Goal: Task Accomplishment & Management: Use online tool/utility

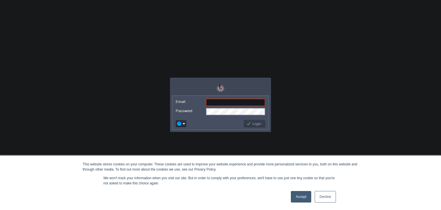
click at [231, 99] on input "Email:" at bounding box center [235, 102] width 59 height 7
type input "PraveenT2"
click at [253, 124] on button "Login" at bounding box center [254, 123] width 17 height 5
click at [204, 125] on td at bounding box center [209, 123] width 68 height 9
click at [250, 122] on button "Login" at bounding box center [254, 123] width 17 height 5
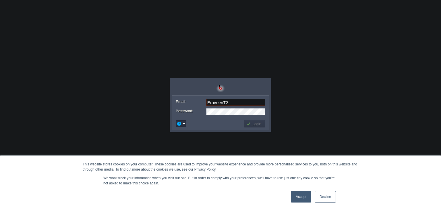
click at [250, 122] on button "Login" at bounding box center [254, 123] width 17 height 5
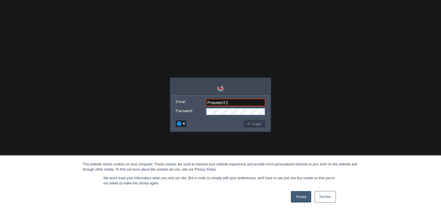
click at [250, 122] on button "Login" at bounding box center [254, 123] width 17 height 5
drag, startPoint x: 250, startPoint y: 122, endPoint x: 216, endPoint y: 118, distance: 34.2
click at [216, 118] on div "Email: PraveenT2 Password: Login" at bounding box center [220, 113] width 97 height 34
click at [183, 125] on em at bounding box center [181, 123] width 9 height 5
click at [223, 122] on td at bounding box center [209, 123] width 68 height 9
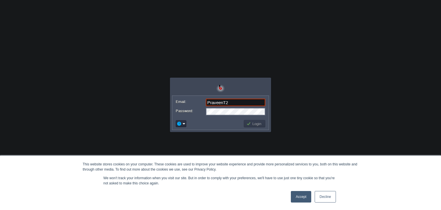
click at [250, 124] on button "Login" at bounding box center [254, 123] width 17 height 5
click at [300, 199] on link "Accept" at bounding box center [301, 196] width 20 height 11
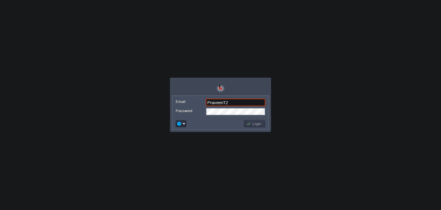
click at [251, 126] on button "Login" at bounding box center [254, 123] width 17 height 5
drag, startPoint x: 178, startPoint y: 112, endPoint x: 240, endPoint y: 184, distance: 95.1
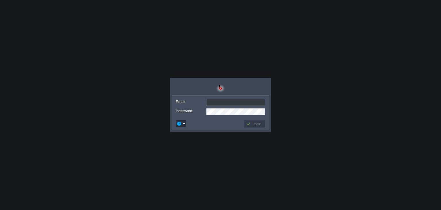
click at [240, 184] on body "Application Platform v.8.10.2 Email: Password: Login" at bounding box center [220, 105] width 441 height 210
click at [234, 103] on input "Email:" at bounding box center [235, 102] width 59 height 7
type input "PraveenT2"
click at [252, 123] on button "Login" at bounding box center [254, 123] width 17 height 5
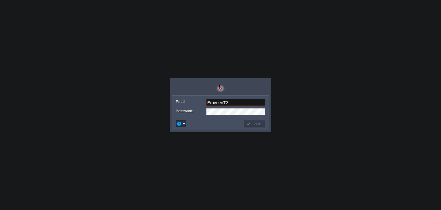
click at [252, 123] on button "Login" at bounding box center [254, 123] width 17 height 5
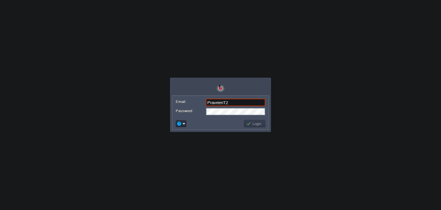
click at [252, 123] on button "Login" at bounding box center [254, 123] width 17 height 5
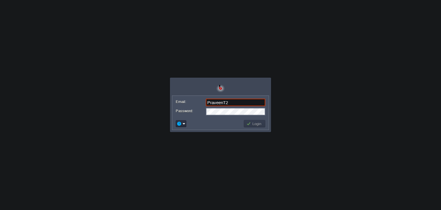
click at [252, 123] on button "Login" at bounding box center [254, 123] width 17 height 5
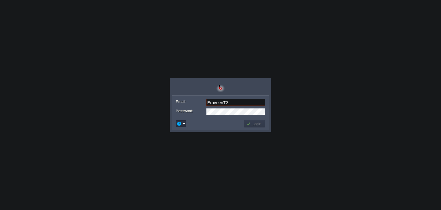
click at [252, 123] on button "Login" at bounding box center [254, 123] width 17 height 5
drag, startPoint x: 253, startPoint y: 123, endPoint x: 236, endPoint y: 126, distance: 17.4
click at [236, 126] on td at bounding box center [209, 123] width 68 height 9
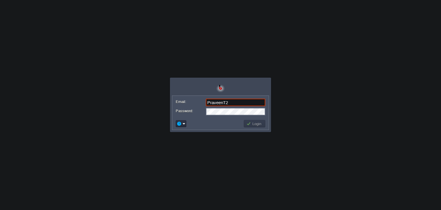
click at [249, 123] on button "Login" at bounding box center [254, 123] width 17 height 5
click at [250, 124] on button "Login" at bounding box center [254, 123] width 17 height 5
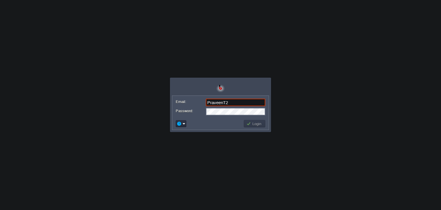
click at [256, 122] on button "Login" at bounding box center [254, 123] width 17 height 5
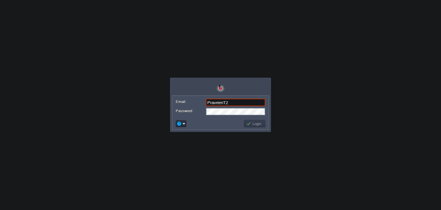
click at [256, 122] on button "Login" at bounding box center [254, 123] width 17 height 5
click at [249, 123] on button "Login" at bounding box center [254, 123] width 17 height 5
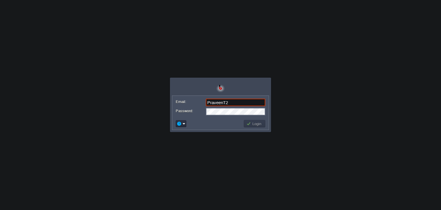
click at [249, 123] on button "Login" at bounding box center [254, 123] width 17 height 5
